Goal: Navigation & Orientation: Find specific page/section

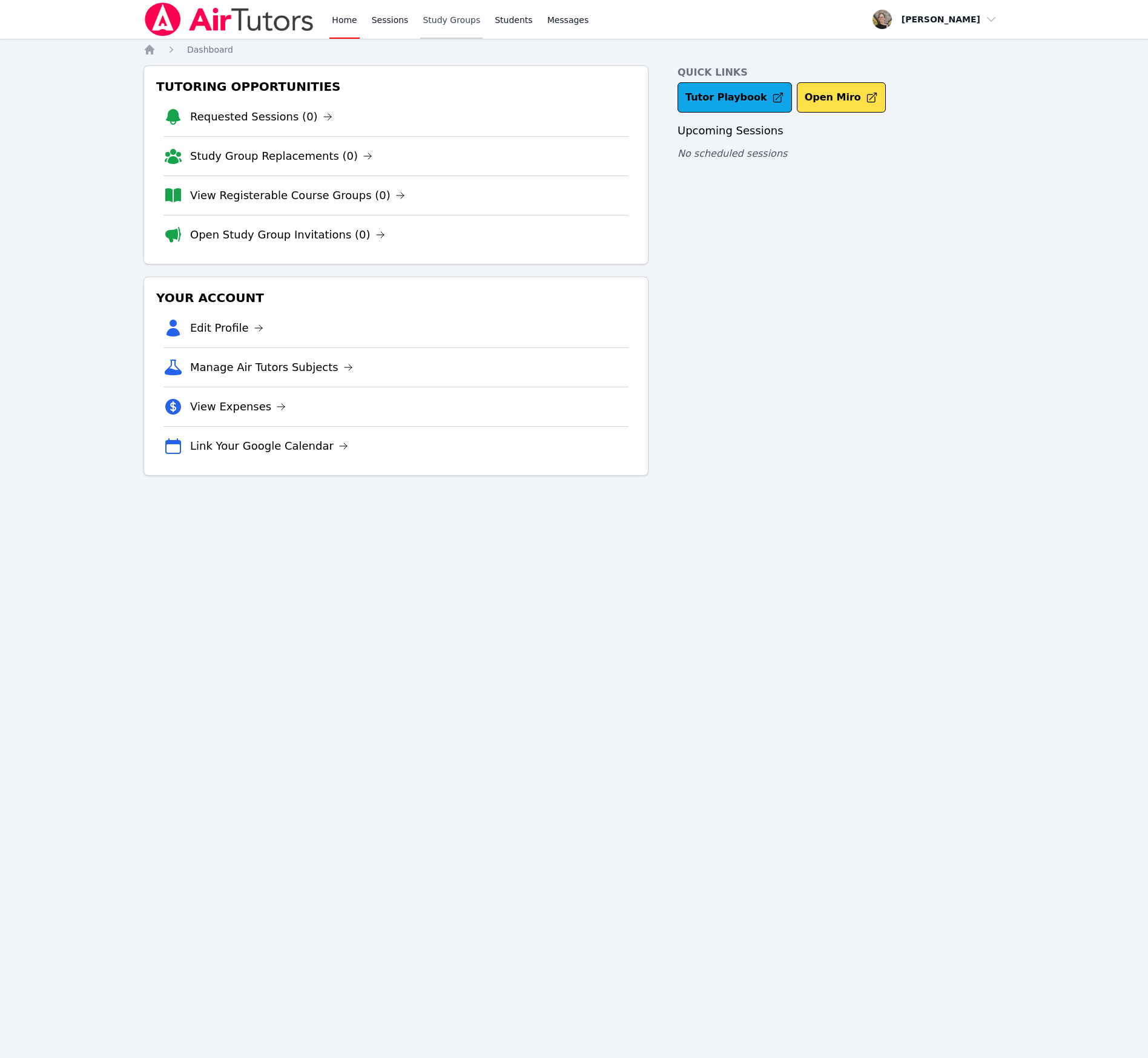
click at [443, 24] on link "Study Groups" at bounding box center [451, 20] width 62 height 39
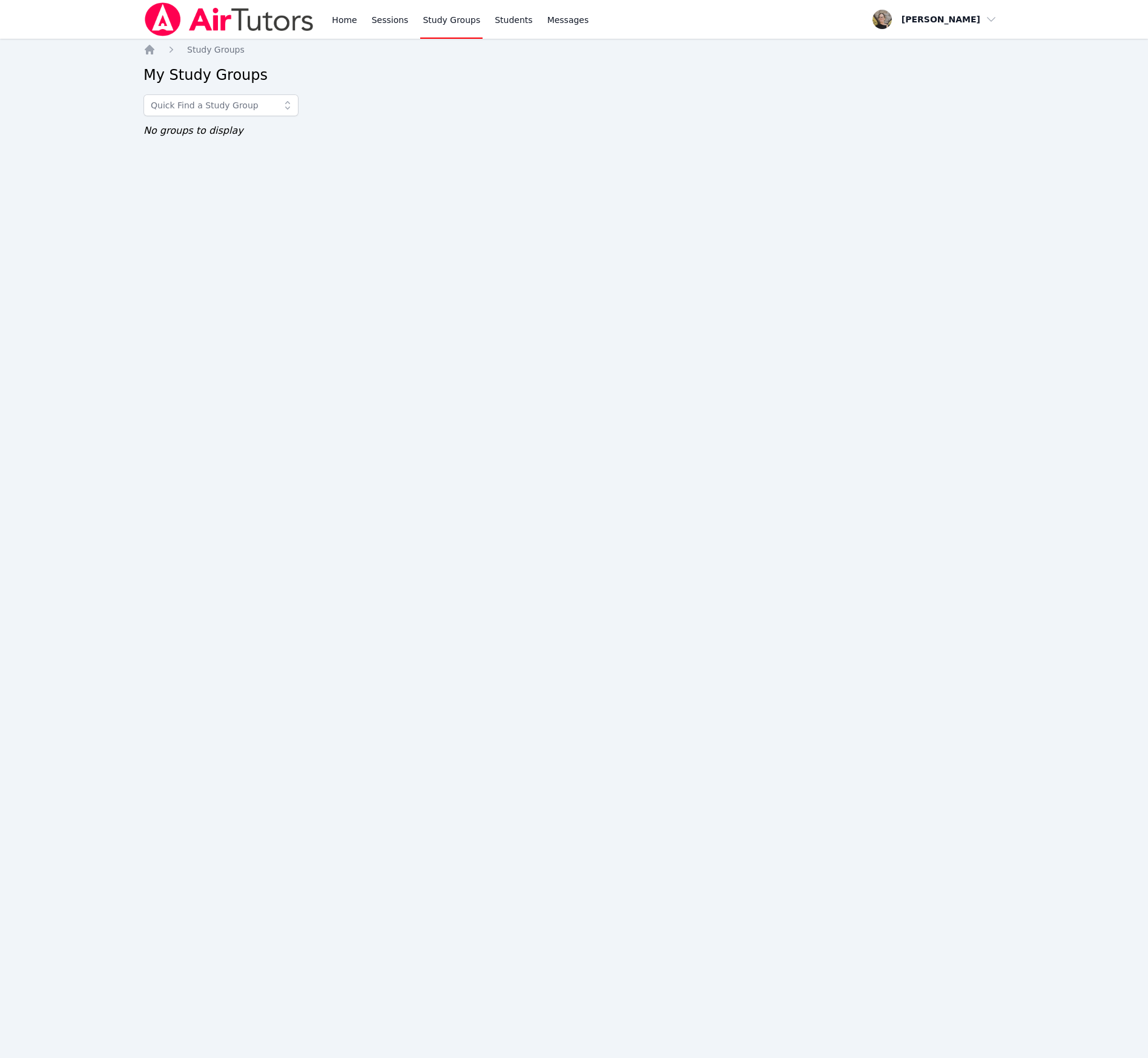
click at [282, 106] on icon at bounding box center [287, 105] width 12 height 12
